Goal: Task Accomplishment & Management: Manage account settings

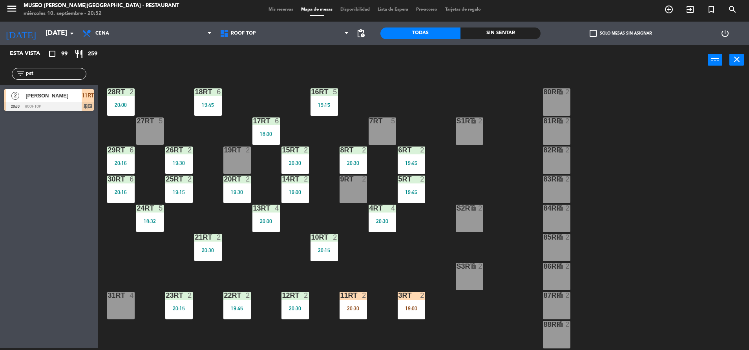
click at [358, 307] on div "20:30" at bounding box center [353, 308] width 27 height 5
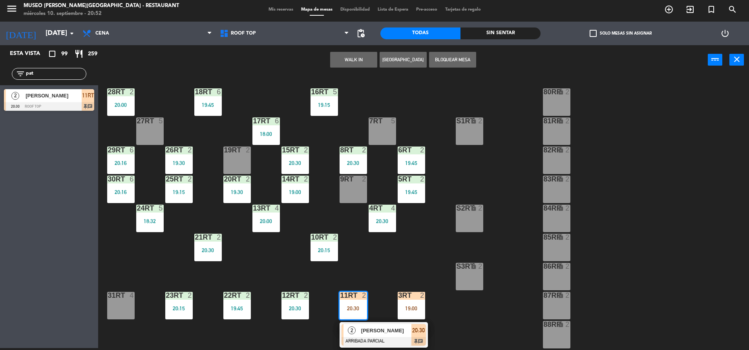
click at [378, 341] on div at bounding box center [384, 341] width 84 height 9
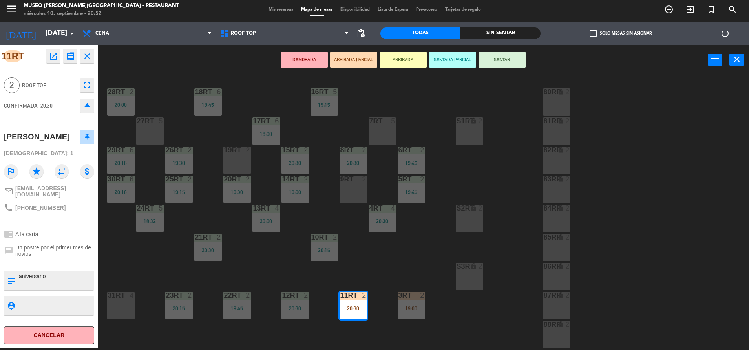
click at [20, 274] on textarea at bounding box center [55, 280] width 75 height 16
type textarea "m11rt| aniversario"
click at [44, 256] on div "chat Un postre por el primer mes de novios" at bounding box center [49, 251] width 90 height 18
click at [498, 52] on button "SENTAR" at bounding box center [502, 60] width 47 height 16
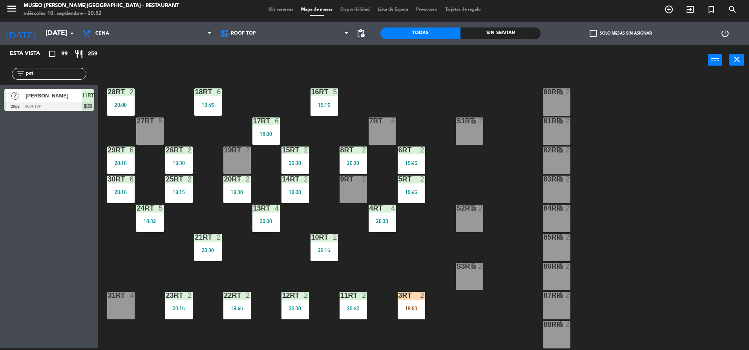
click at [410, 295] on div at bounding box center [411, 295] width 13 height 7
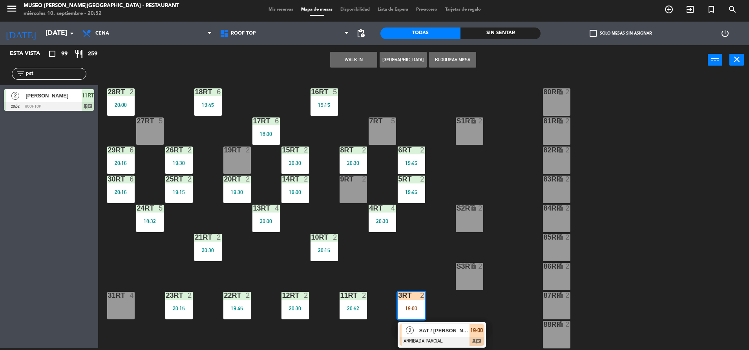
click at [435, 331] on span "SAT / [PERSON_NAME] y [PERSON_NAME]" at bounding box center [444, 330] width 50 height 8
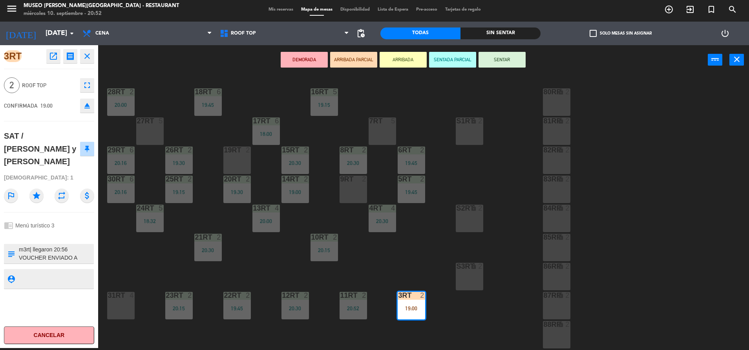
click at [52, 59] on icon "open_in_new" at bounding box center [53, 55] width 9 height 9
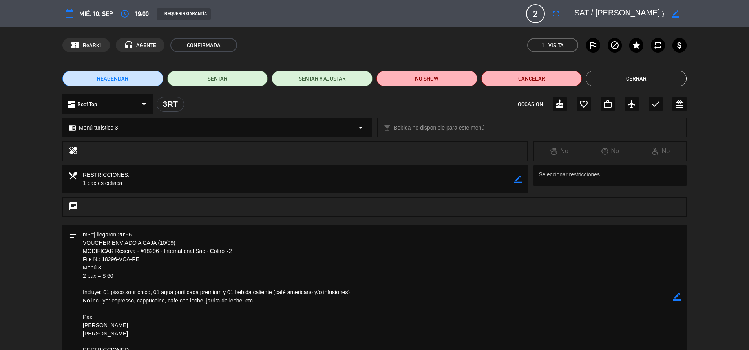
scroll to position [40, 0]
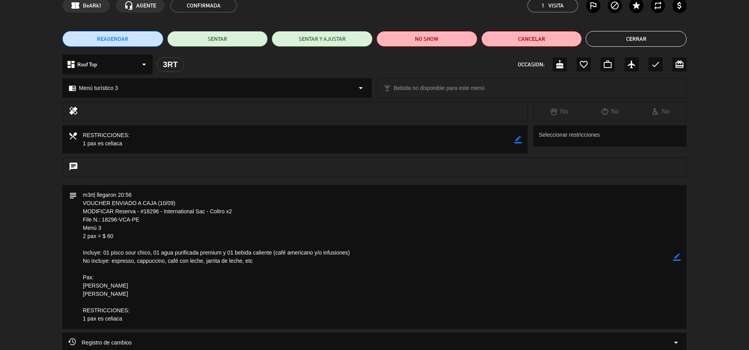
click at [614, 42] on button "Cerrar" at bounding box center [636, 39] width 101 height 16
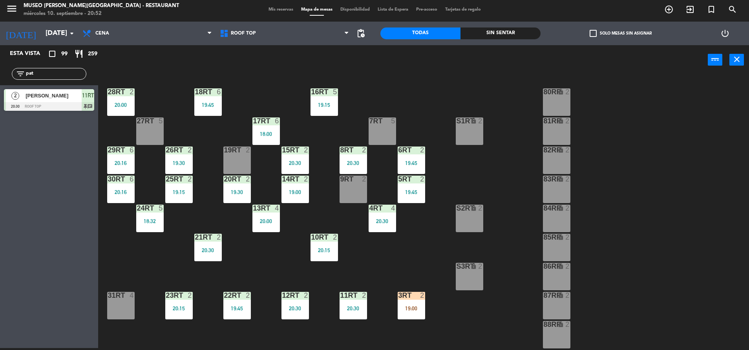
click at [412, 304] on div "3RT 2 19:00" at bounding box center [411, 305] width 27 height 27
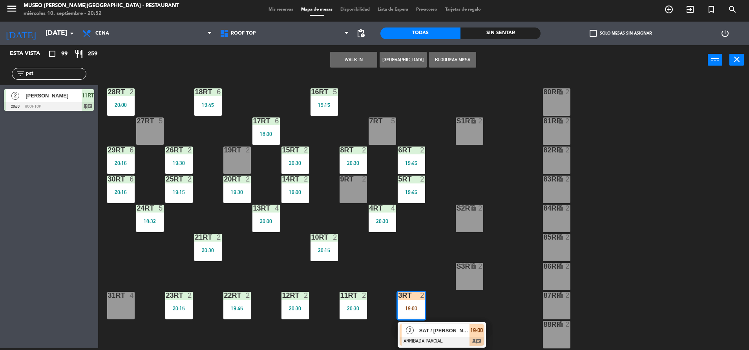
click at [454, 334] on span "SAT / [PERSON_NAME] y [PERSON_NAME]" at bounding box center [444, 330] width 50 height 8
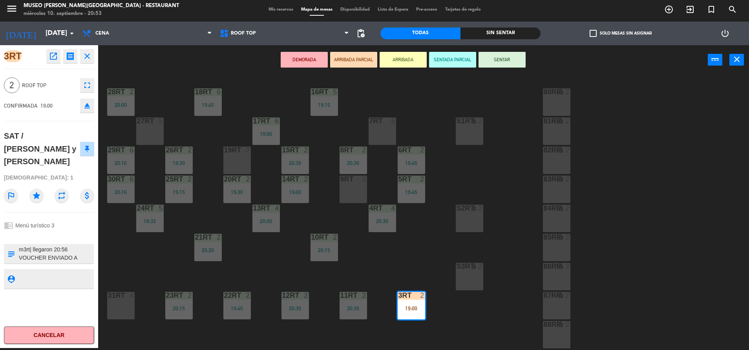
click at [38, 243] on div "3RT open_in_new receipt 7:00 PM [DATE] 2 personas SAT / [PERSON_NAME] y [PERSON…" at bounding box center [49, 196] width 98 height 303
click at [506, 65] on button "SENTAR" at bounding box center [502, 60] width 47 height 16
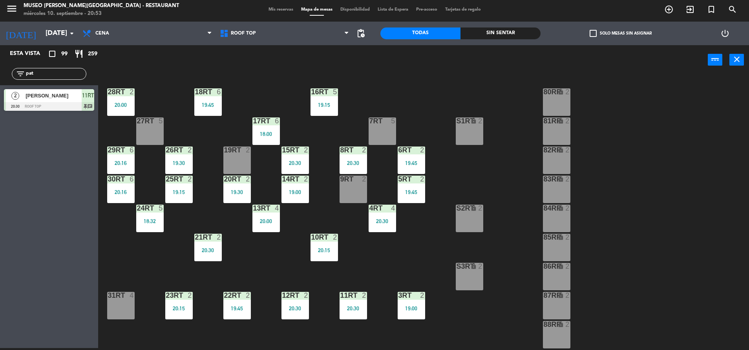
click at [335, 307] on div "18RT 6 19:45 16RT 5 19:15 28RT 2 20:00 80RR lock 2 27RT 5 7RT 5 S1RT lock 2 17R…" at bounding box center [428, 213] width 644 height 273
click at [356, 312] on div "11RT 2 20:30" at bounding box center [353, 305] width 27 height 27
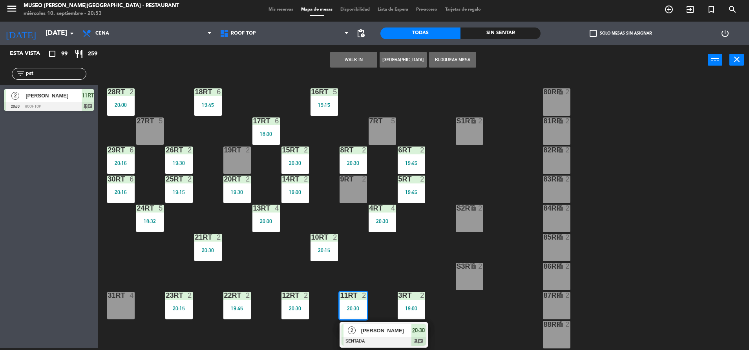
click at [368, 324] on div "[PERSON_NAME]" at bounding box center [386, 330] width 51 height 13
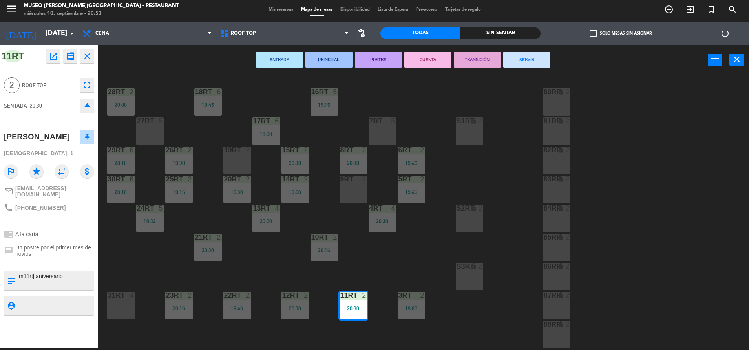
click at [377, 277] on div "18RT 6 19:45 16RT 5 19:15 28RT 2 20:00 80RR lock 2 27RT 5 7RT 5 S1RT lock 2 17R…" at bounding box center [428, 213] width 644 height 273
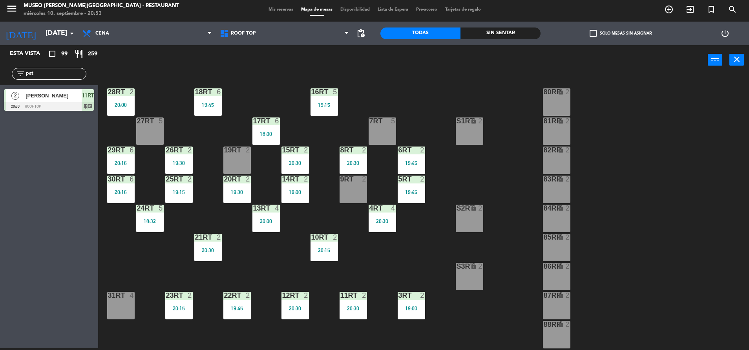
click at [502, 300] on div "18RT 6 19:45 16RT 5 19:15 28RT 2 20:00 80RR lock 2 27RT 5 7RT 5 S1RT lock 2 17R…" at bounding box center [428, 213] width 644 height 273
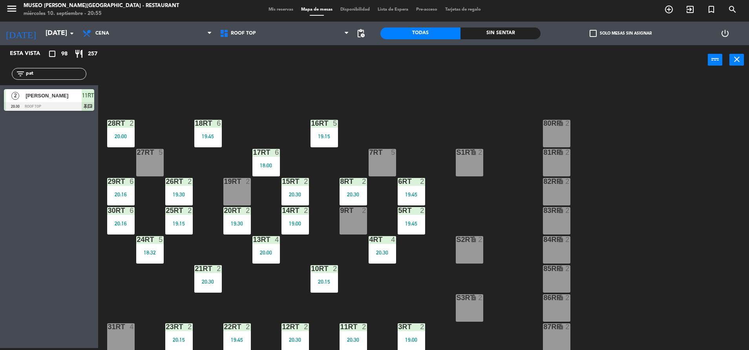
scroll to position [42, 0]
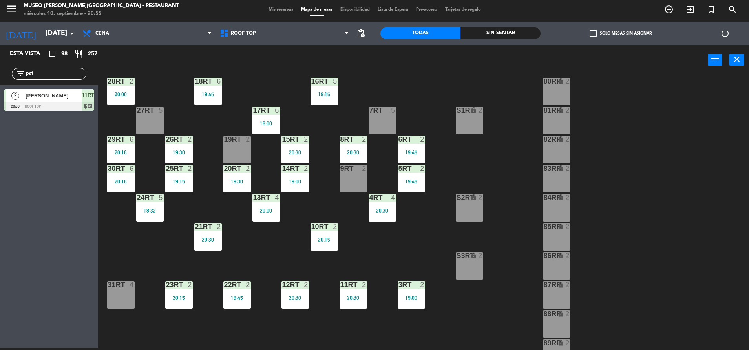
click at [60, 72] on input "pat" at bounding box center [55, 74] width 61 height 9
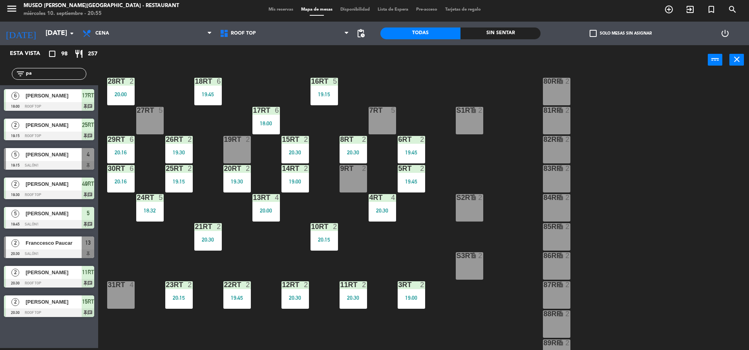
type input "p"
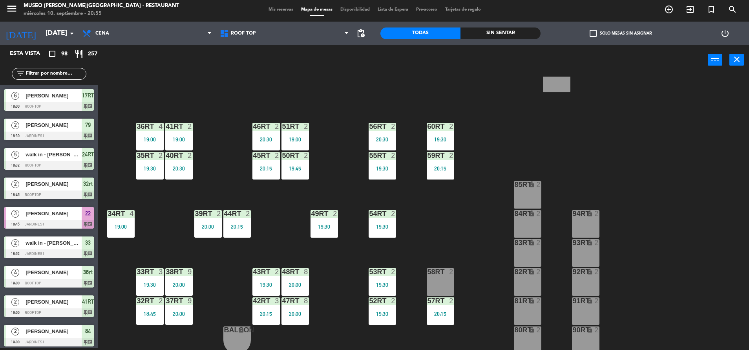
scroll to position [321, 0]
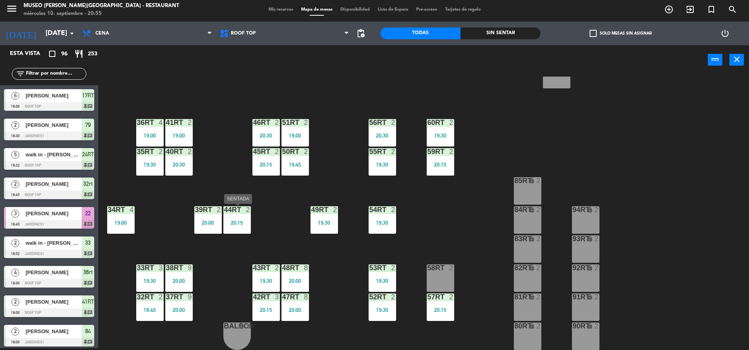
click at [234, 217] on div "44RT 2 20:15" at bounding box center [236, 219] width 27 height 27
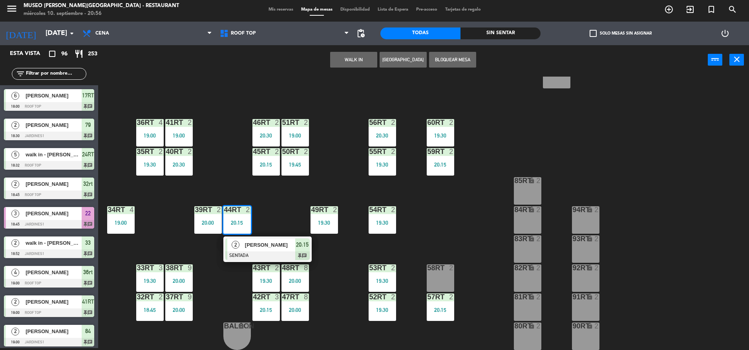
click at [234, 217] on div "44RT 2 20:15" at bounding box center [236, 219] width 27 height 27
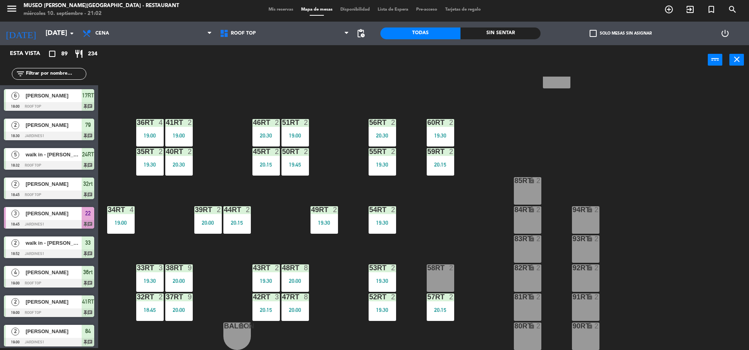
click at [35, 75] on input "text" at bounding box center [55, 74] width 61 height 9
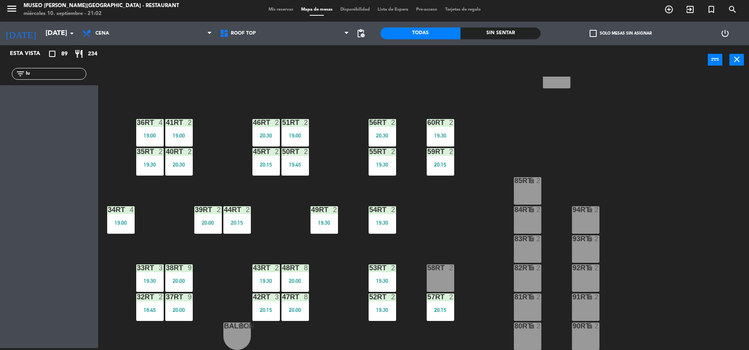
type input "l"
type input "p"
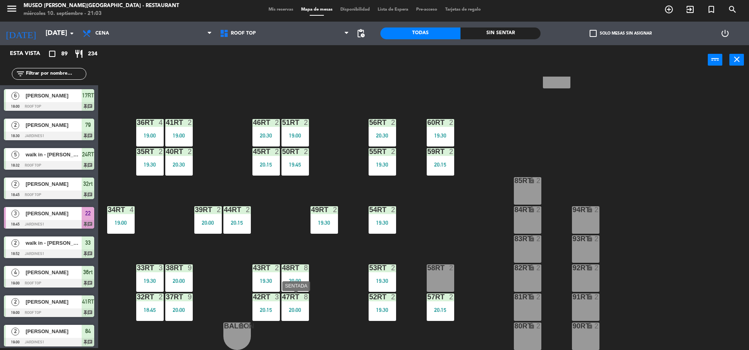
click at [297, 302] on div "47RT 8 20:00" at bounding box center [295, 306] width 27 height 27
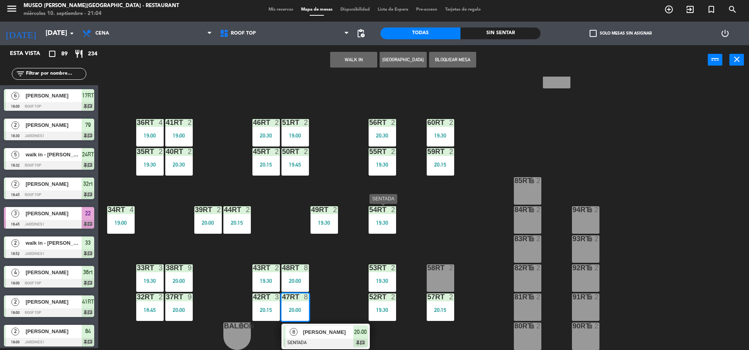
click at [388, 218] on div "54RT 2 19:30" at bounding box center [382, 219] width 27 height 27
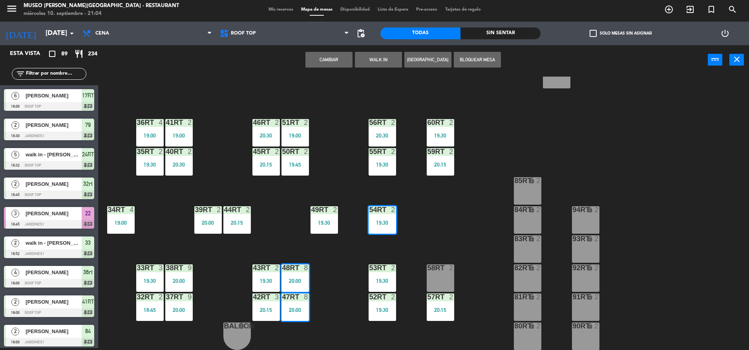
click at [389, 221] on div "19:30" at bounding box center [382, 222] width 27 height 5
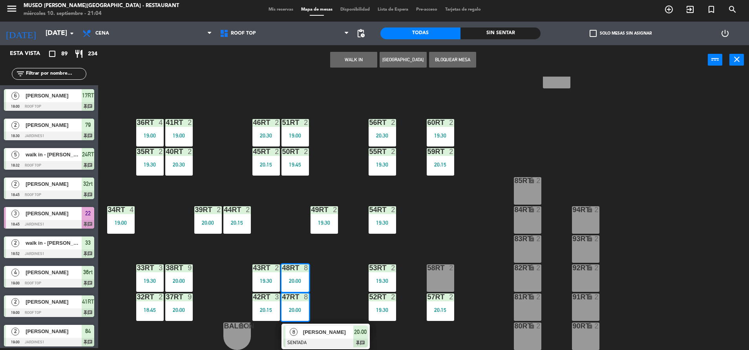
click at [389, 221] on div "19:30" at bounding box center [382, 222] width 27 height 5
click at [428, 216] on div "18RT 6 19:45 16RT 5 19:15 28RT 2 20:00 80RR lock 2 27RT 5 7RT 5 S1RT lock 2 17R…" at bounding box center [428, 213] width 644 height 273
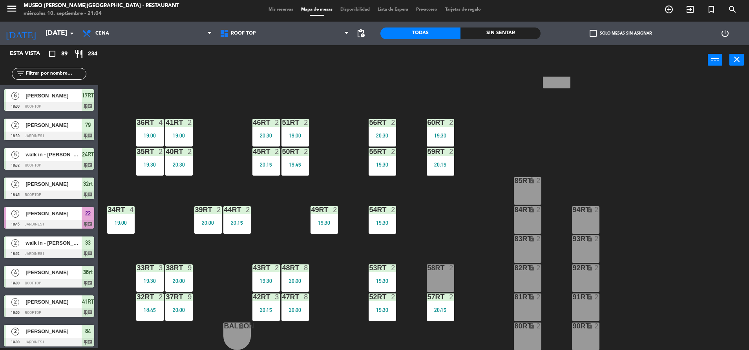
click at [376, 206] on div at bounding box center [382, 209] width 13 height 7
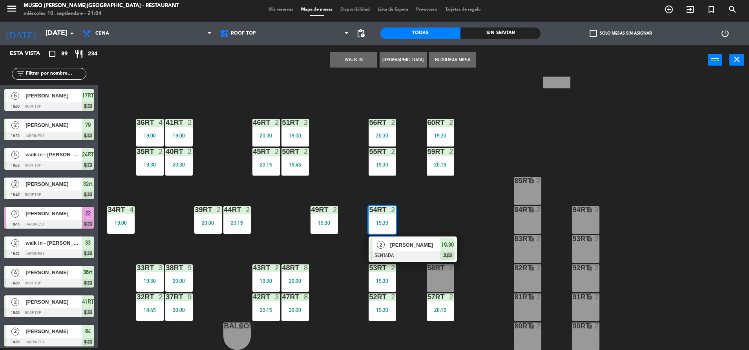
click at [397, 245] on span "[PERSON_NAME]" at bounding box center [415, 245] width 50 height 8
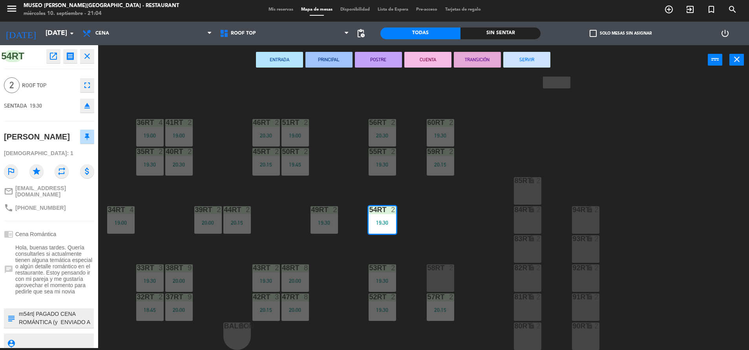
click at [478, 58] on button "TRANSICIÓN" at bounding box center [477, 60] width 47 height 16
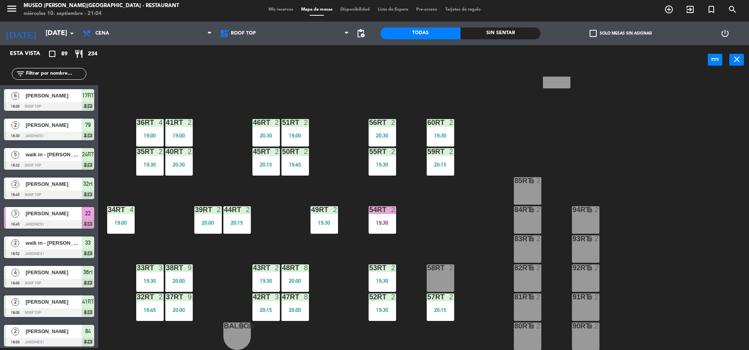
scroll to position [2, 0]
